Goal: Find specific page/section: Find specific page/section

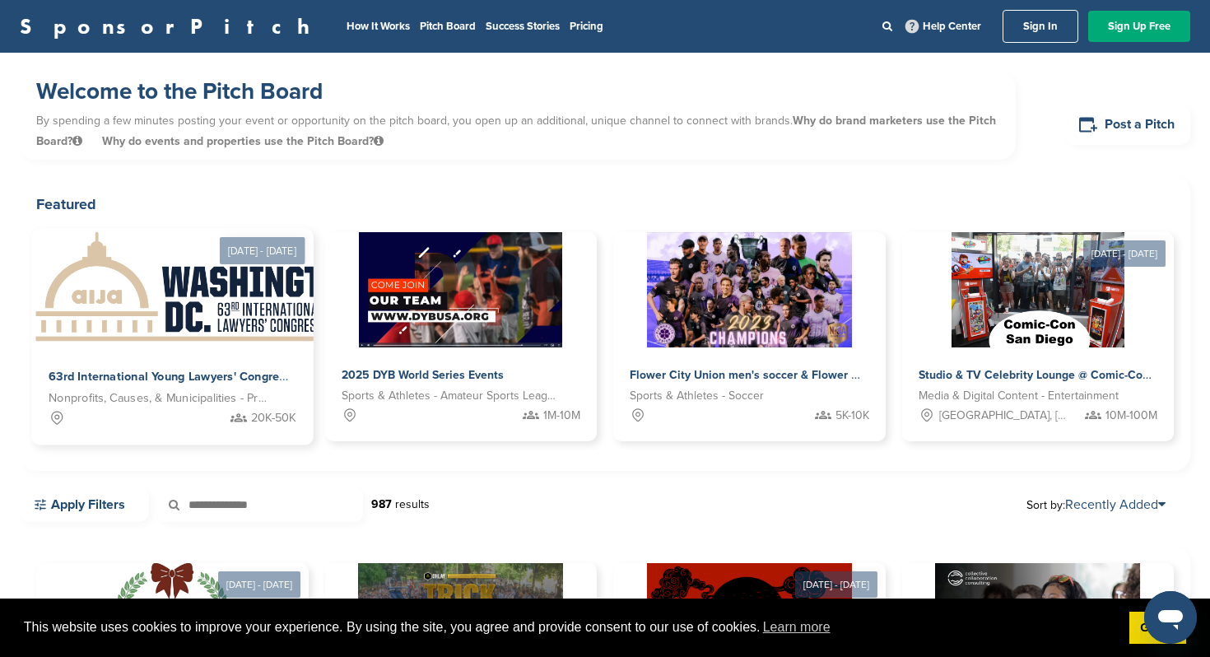
click at [244, 275] on img at bounding box center [200, 288] width 338 height 119
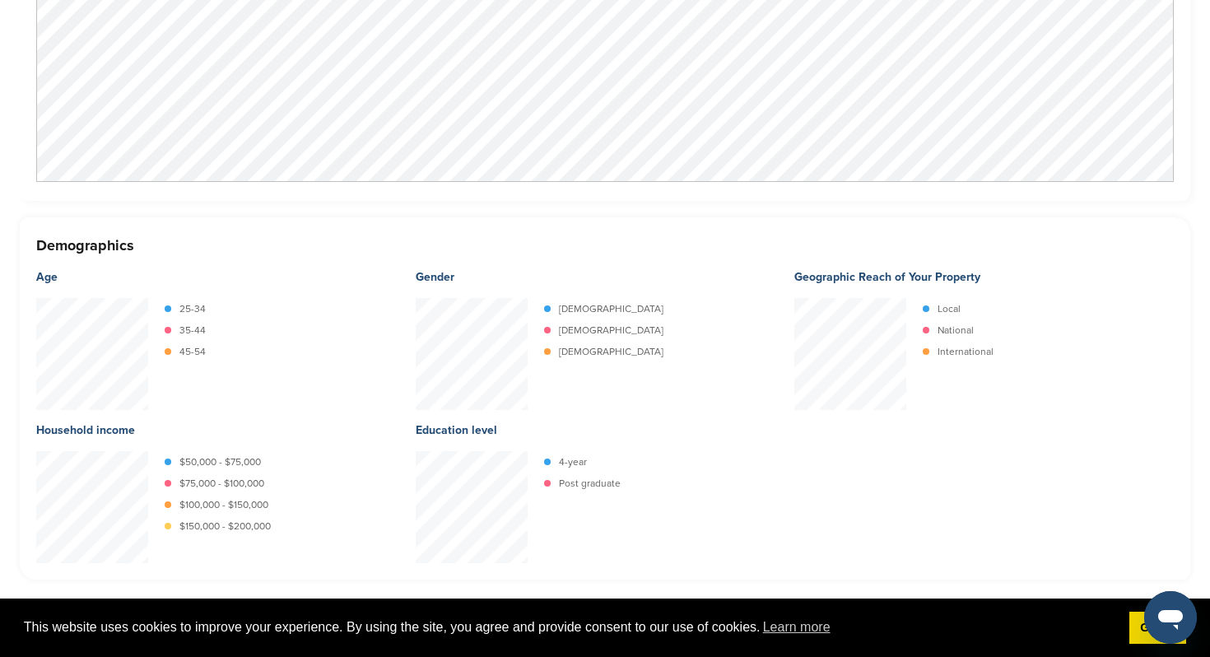
scroll to position [161, 0]
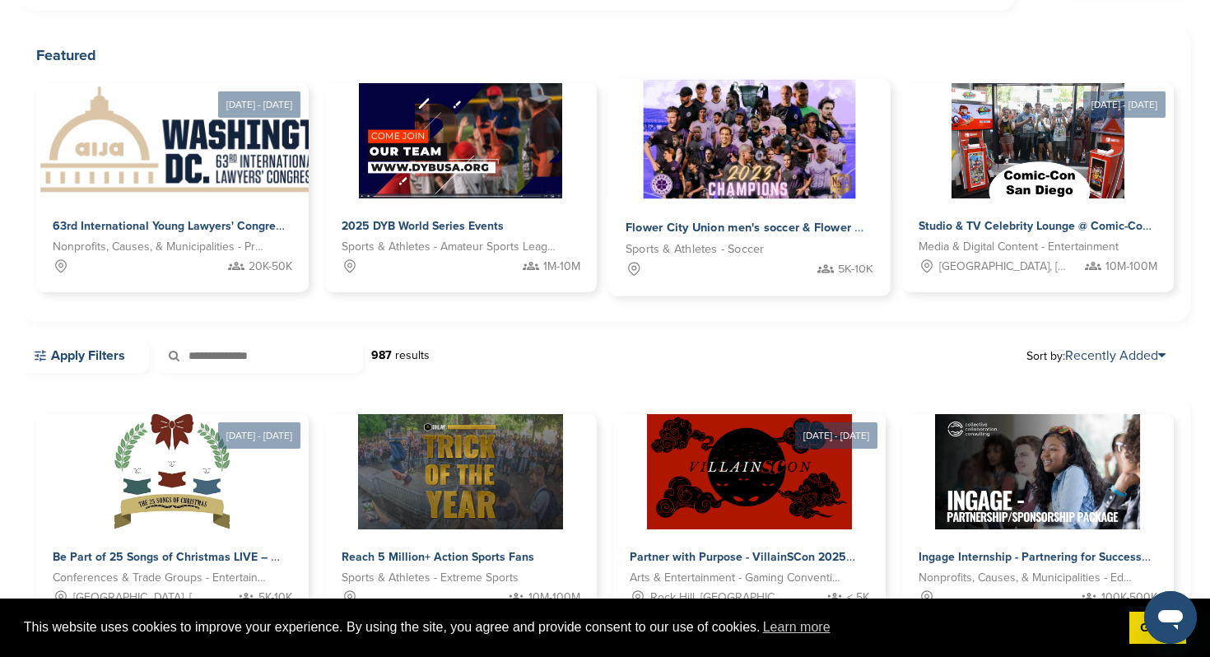
scroll to position [342, 0]
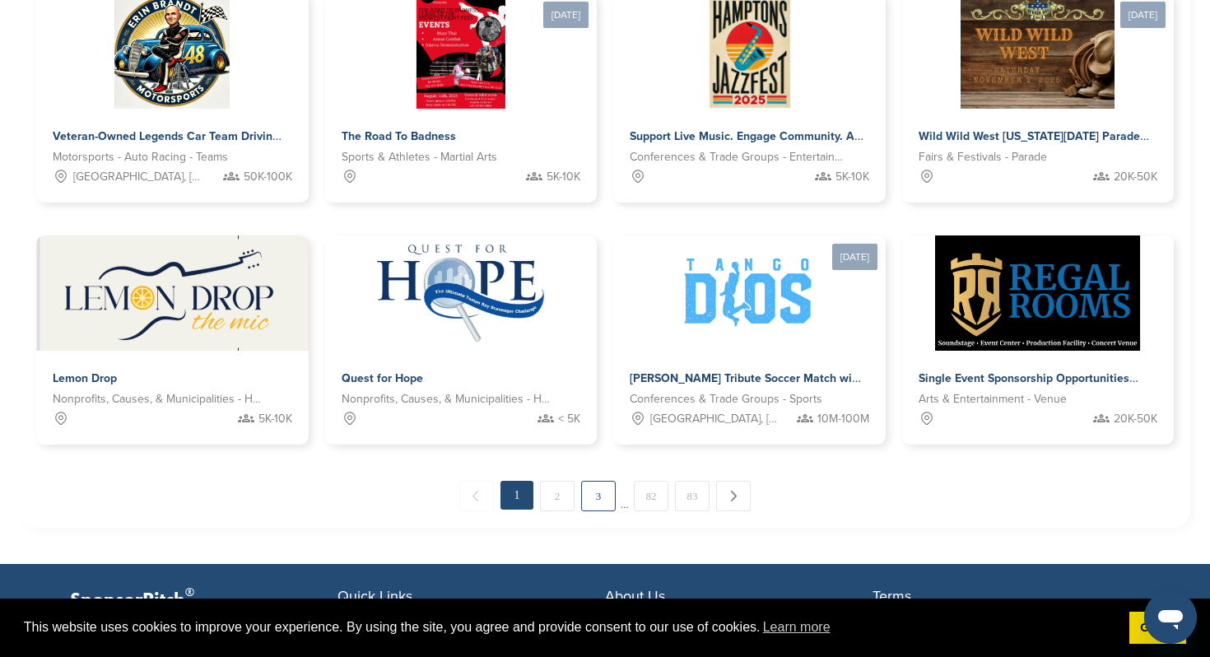
click at [592, 490] on link "3" at bounding box center [598, 496] width 35 height 30
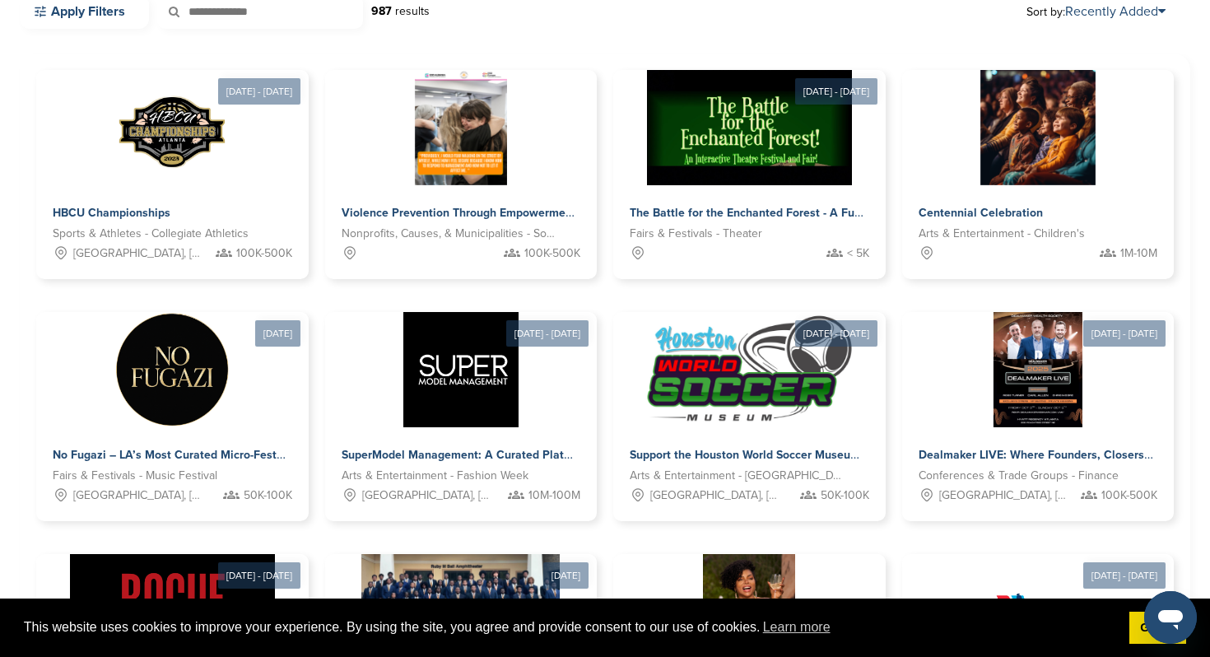
scroll to position [639, 0]
